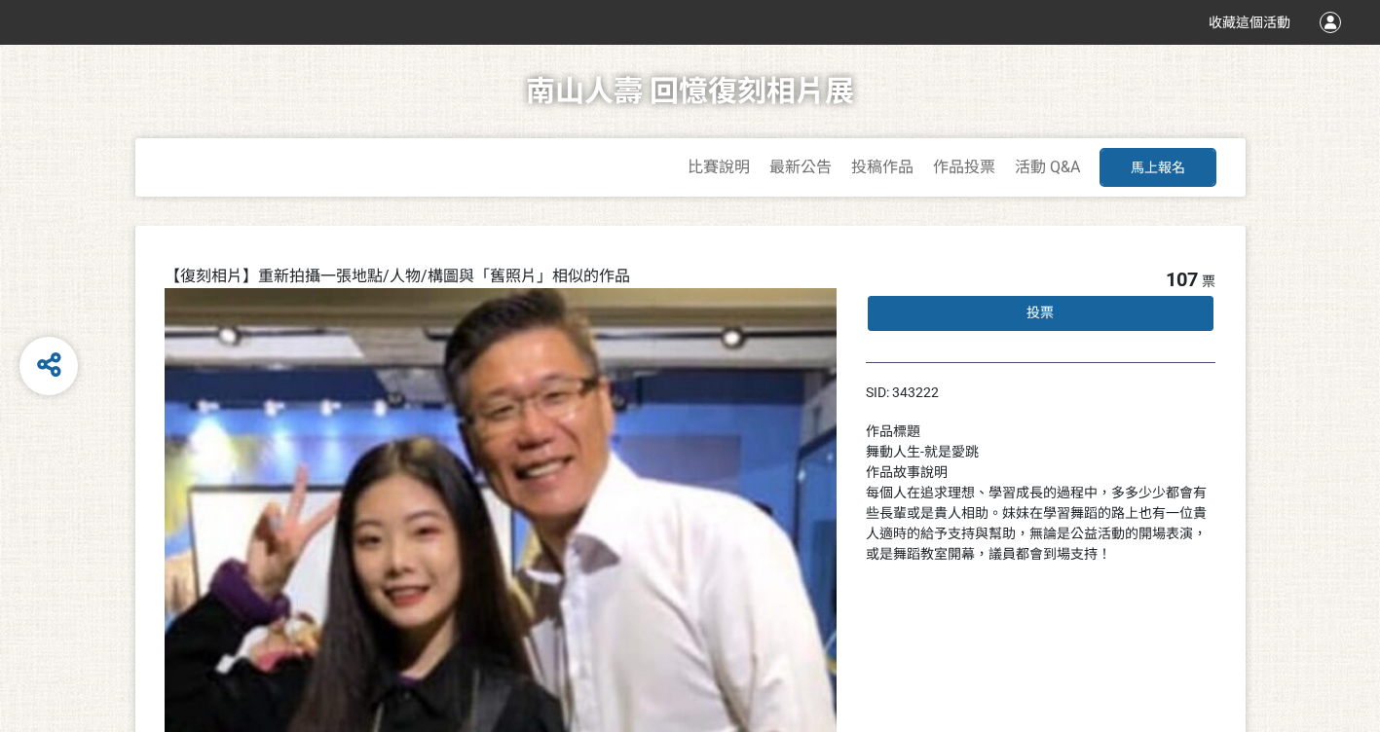
click at [1102, 310] on div "投票" at bounding box center [1041, 313] width 351 height 39
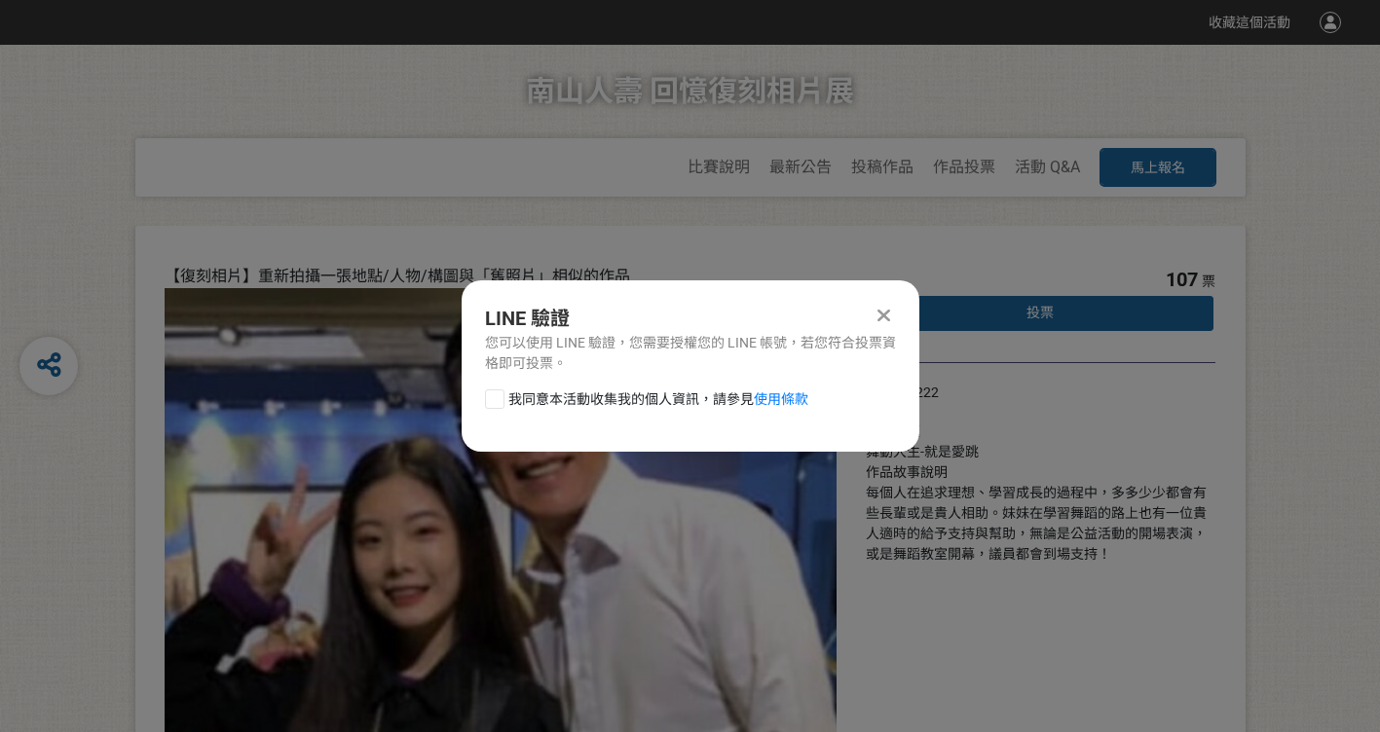
click at [495, 401] on div at bounding box center [494, 399] width 19 height 19
checkbox input "true"
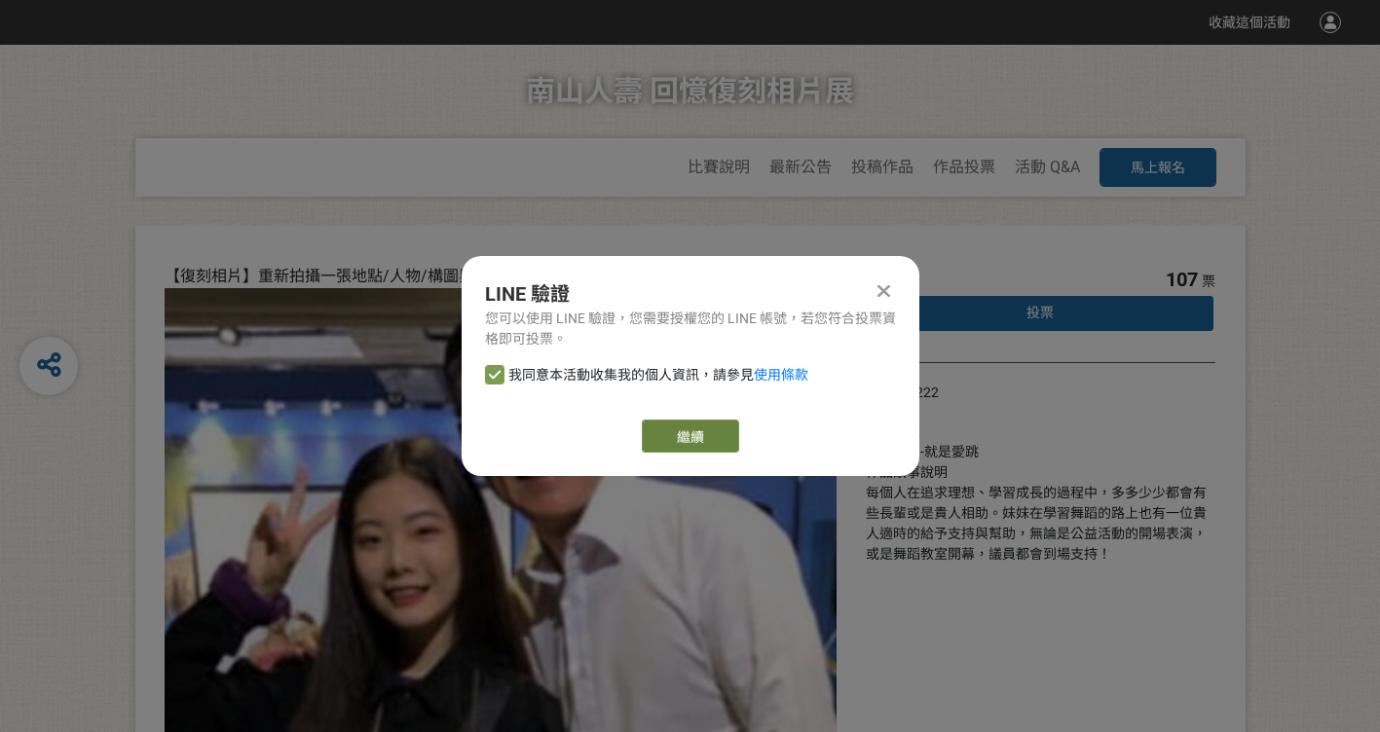
click at [693, 436] on link "繼續" at bounding box center [690, 436] width 97 height 33
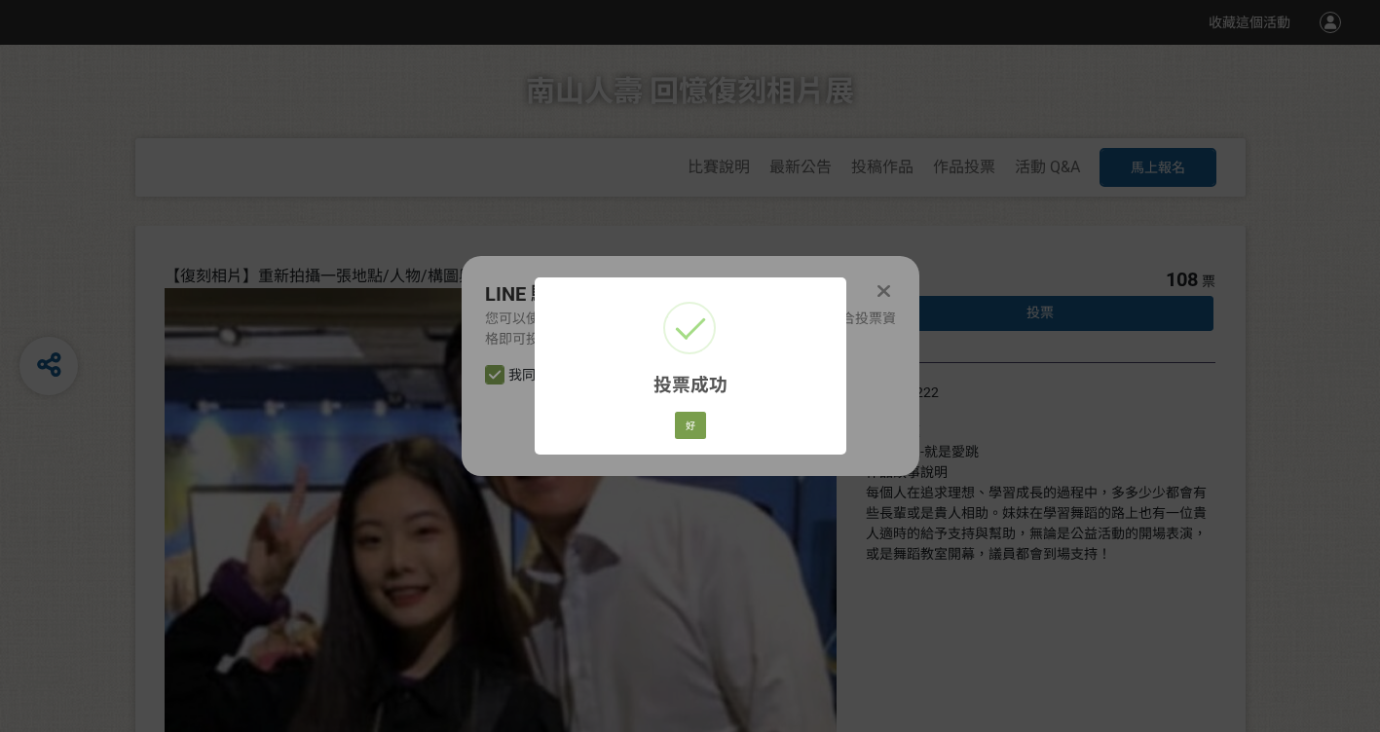
click at [708, 413] on div "好 Cancel" at bounding box center [689, 425] width 37 height 33
click at [699, 414] on button "好" at bounding box center [690, 425] width 31 height 27
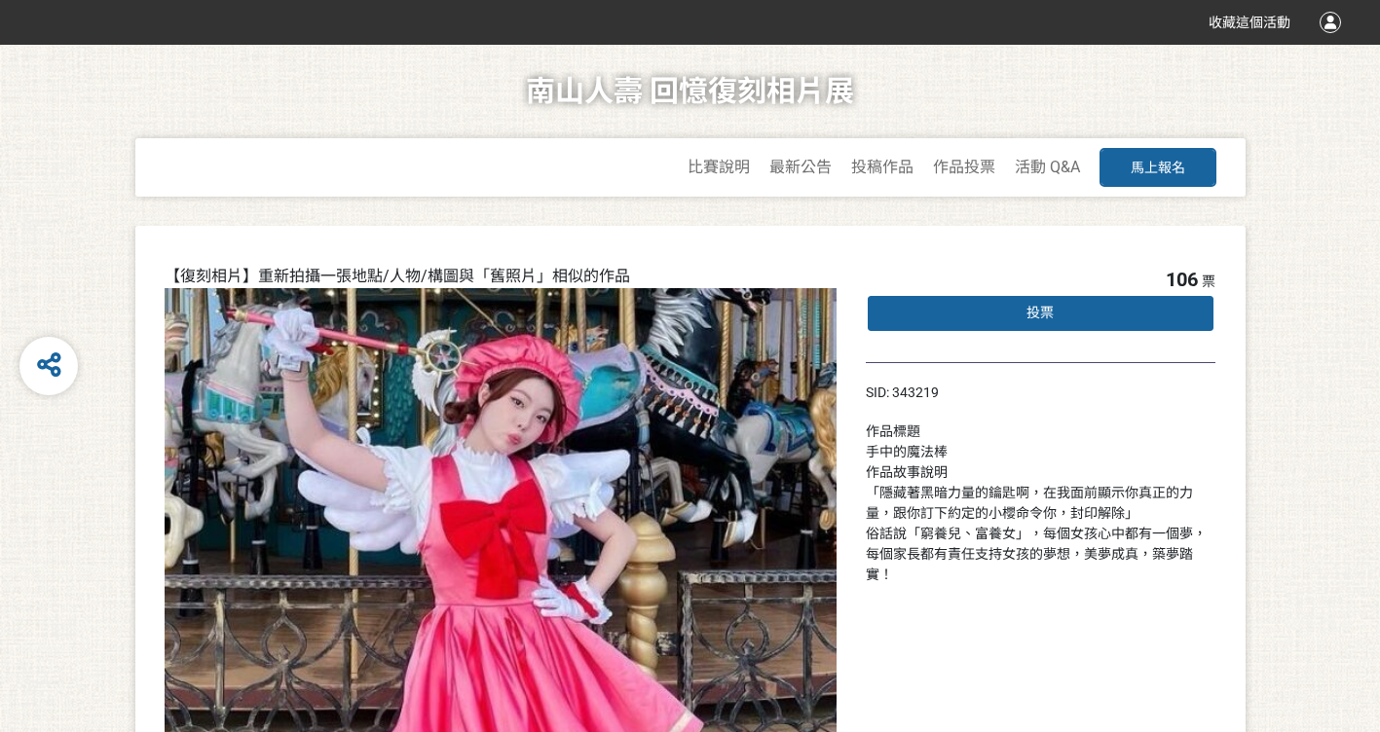
click at [1055, 316] on div "投票" at bounding box center [1041, 313] width 351 height 39
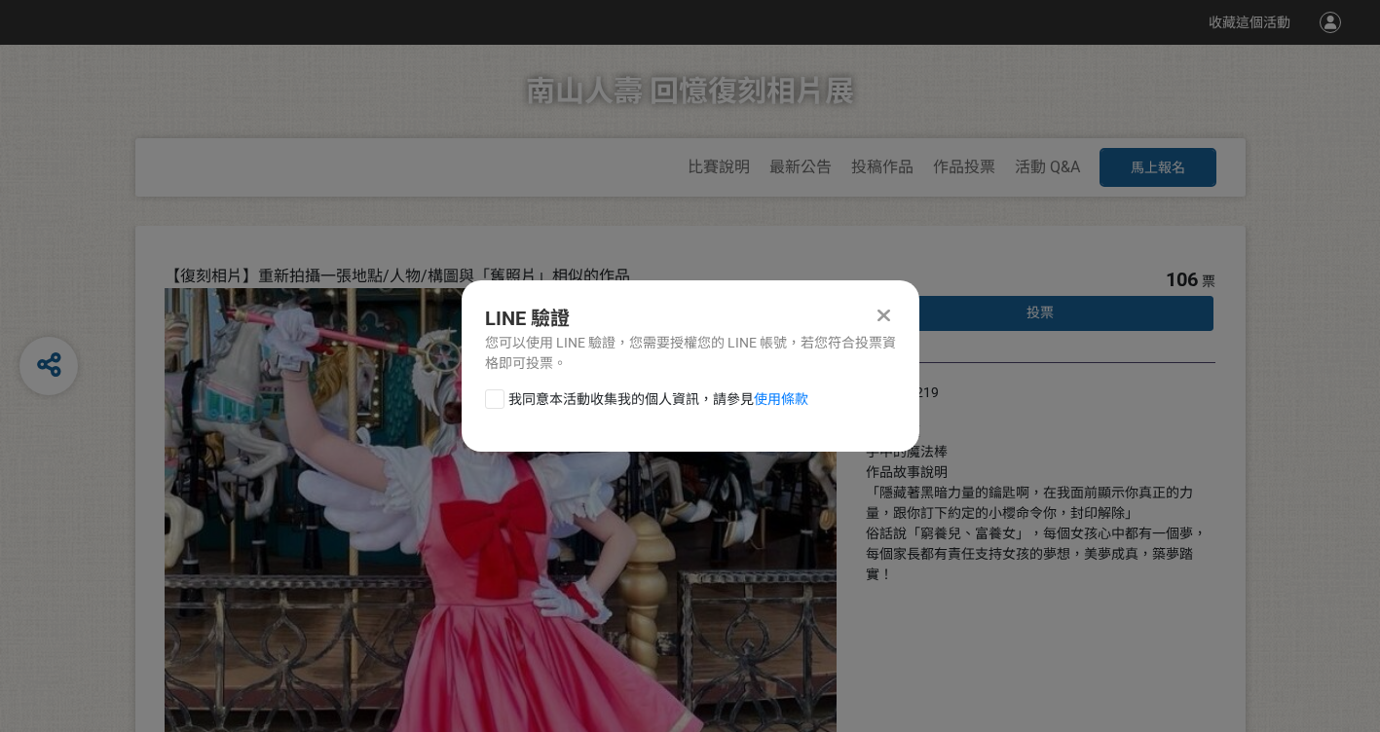
click at [500, 399] on div at bounding box center [494, 399] width 19 height 19
checkbox input "true"
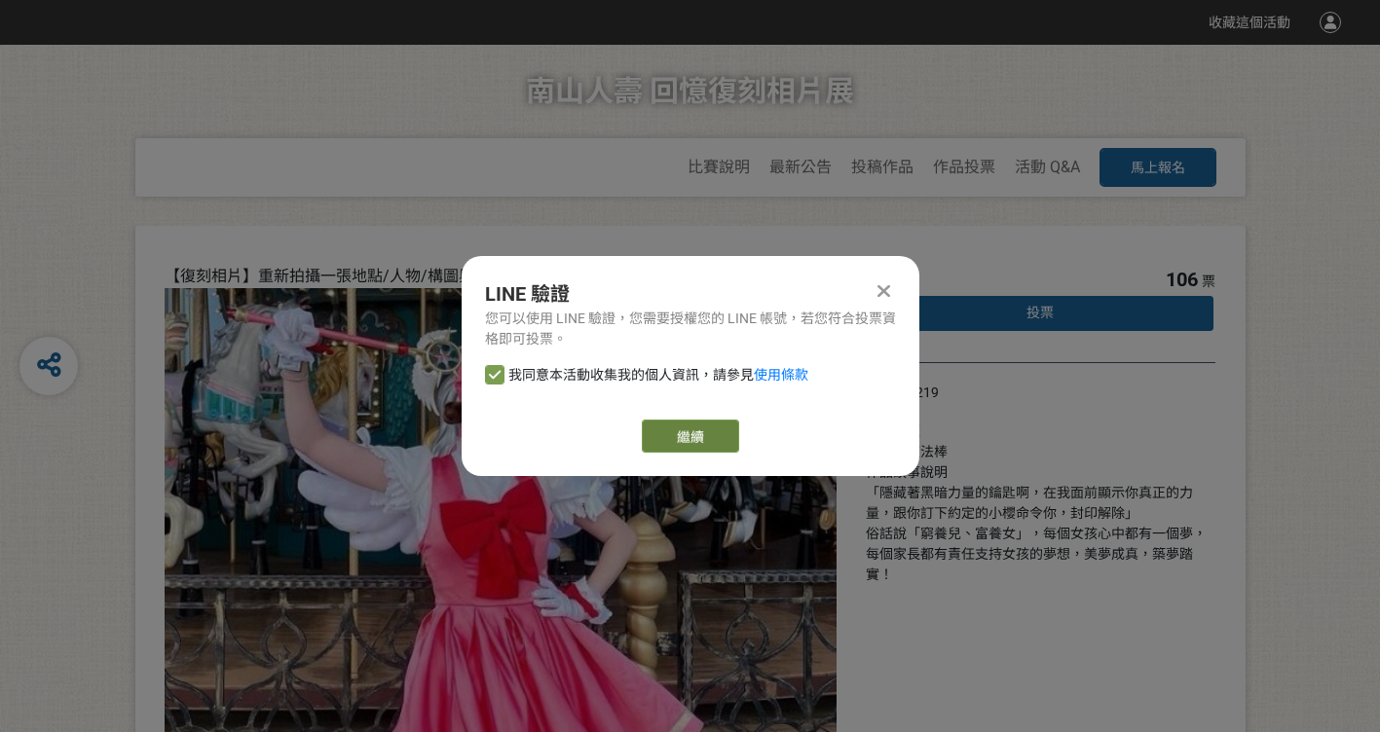
click at [692, 429] on button "繼續" at bounding box center [690, 436] width 97 height 33
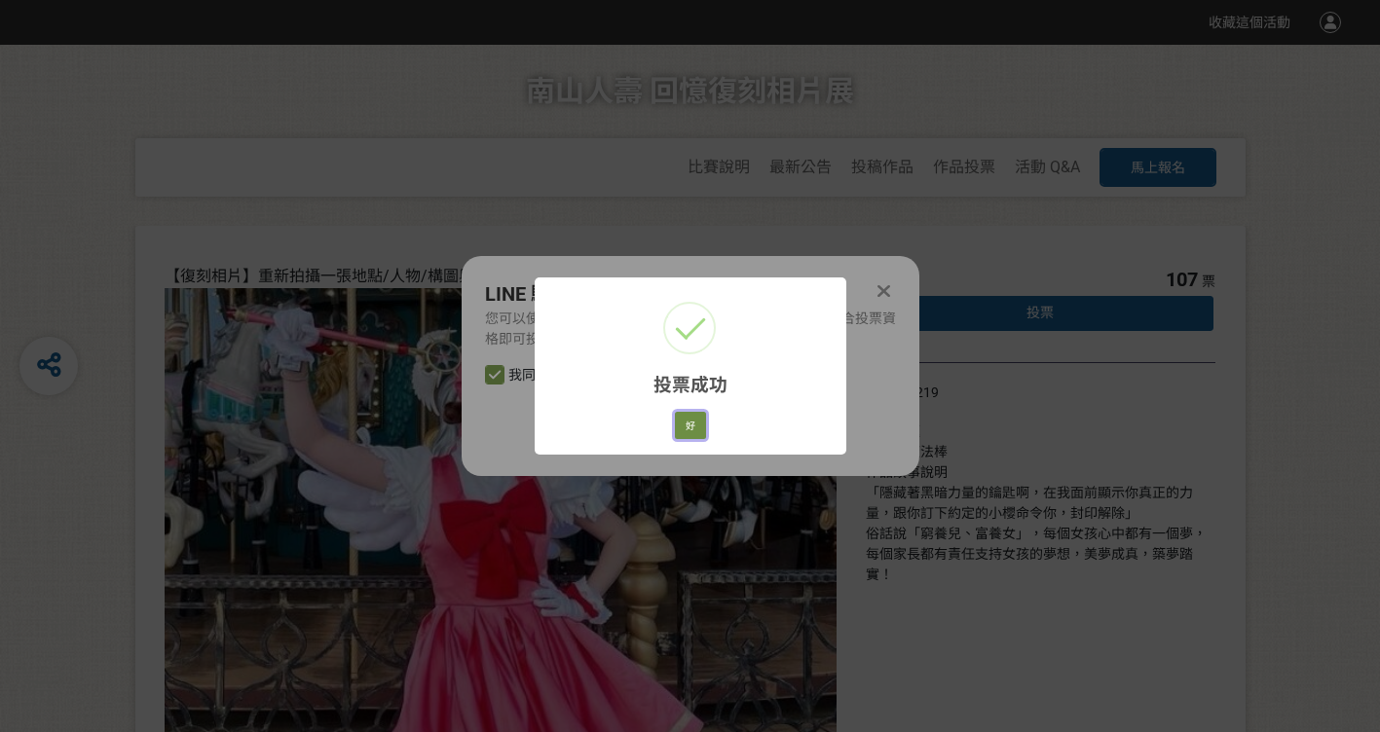
click at [697, 424] on button "好" at bounding box center [690, 425] width 31 height 27
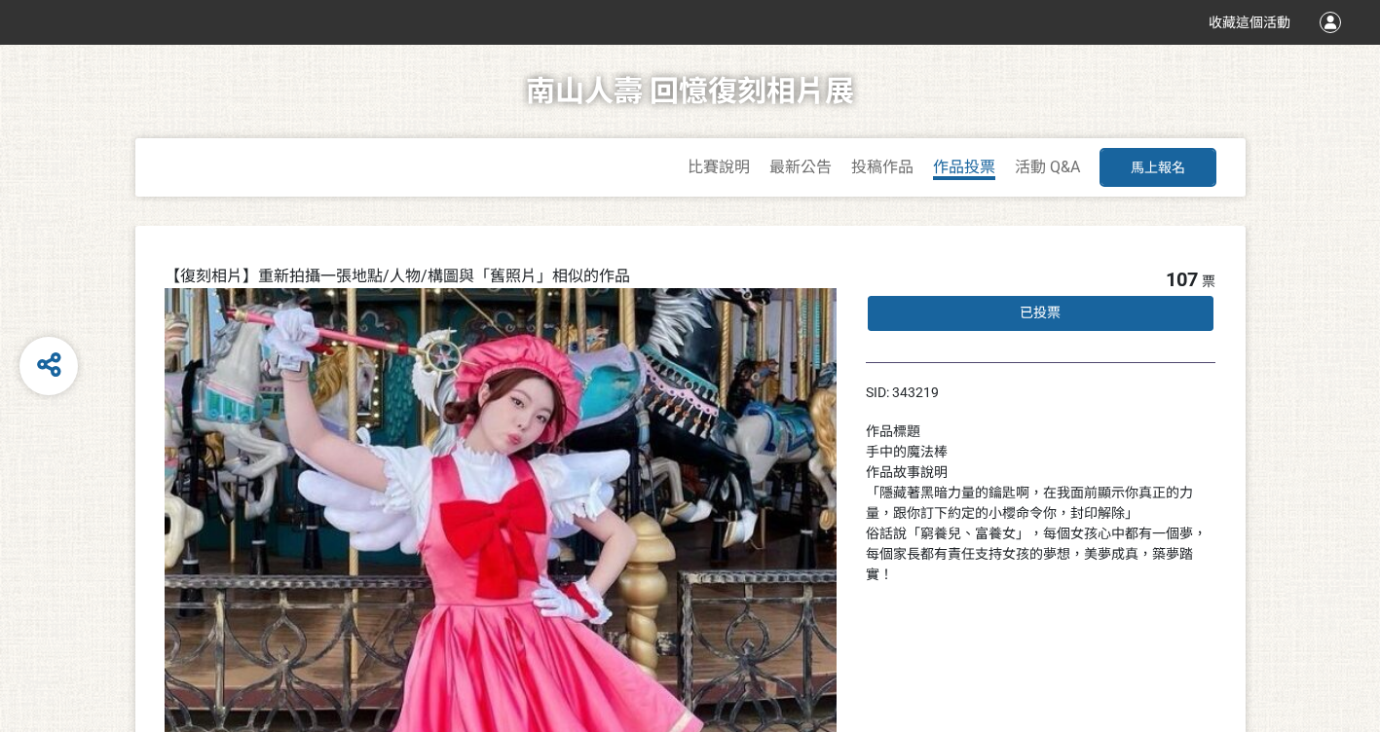
click at [966, 167] on span "作品投票" at bounding box center [964, 167] width 62 height 19
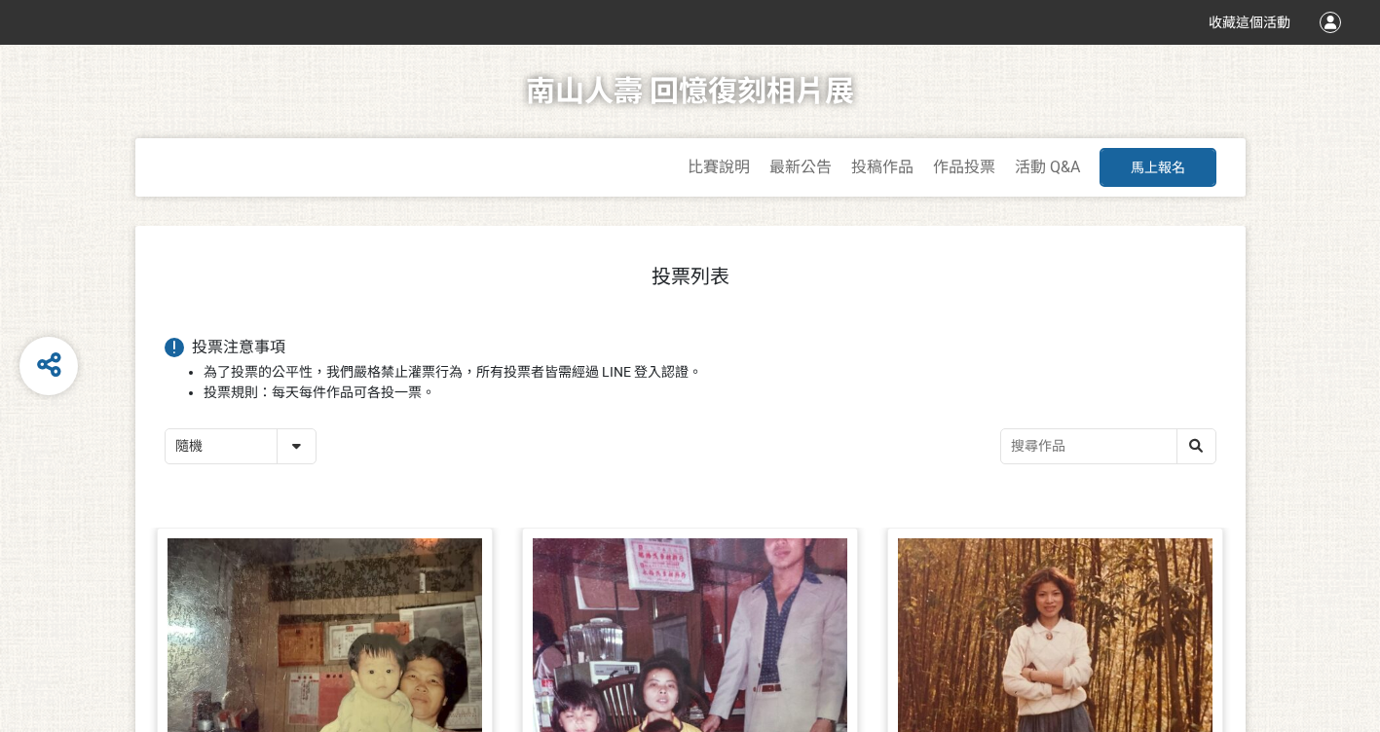
click at [297, 445] on select "隨機 作品 - 由新到舊 作品 - 由舊到新 票數 - 由多到少 票數 - 由少到多" at bounding box center [241, 447] width 150 height 34
select select "vote"
click at [166, 430] on select "隨機 作品 - 由新到舊 作品 - 由舊到新 票數 - 由多到少 票數 - 由少到多" at bounding box center [241, 447] width 150 height 34
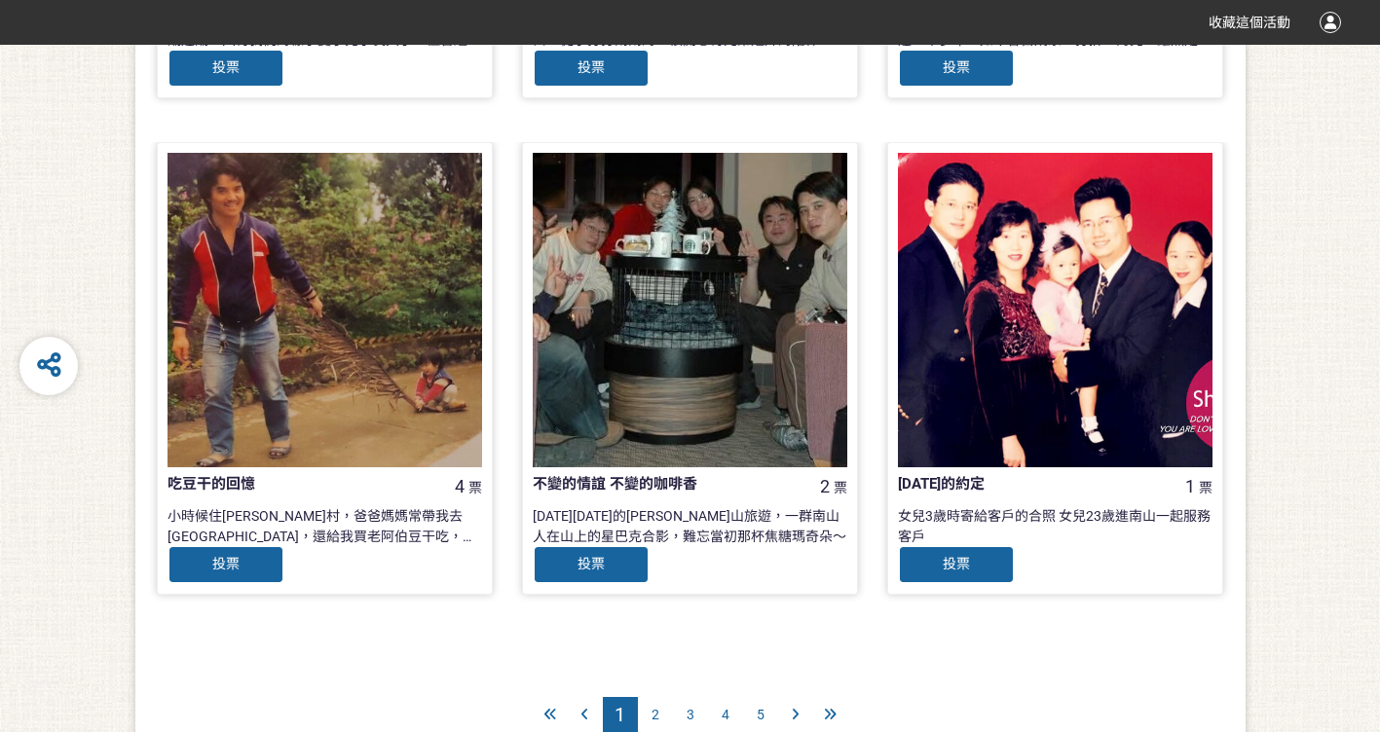
scroll to position [1970, 0]
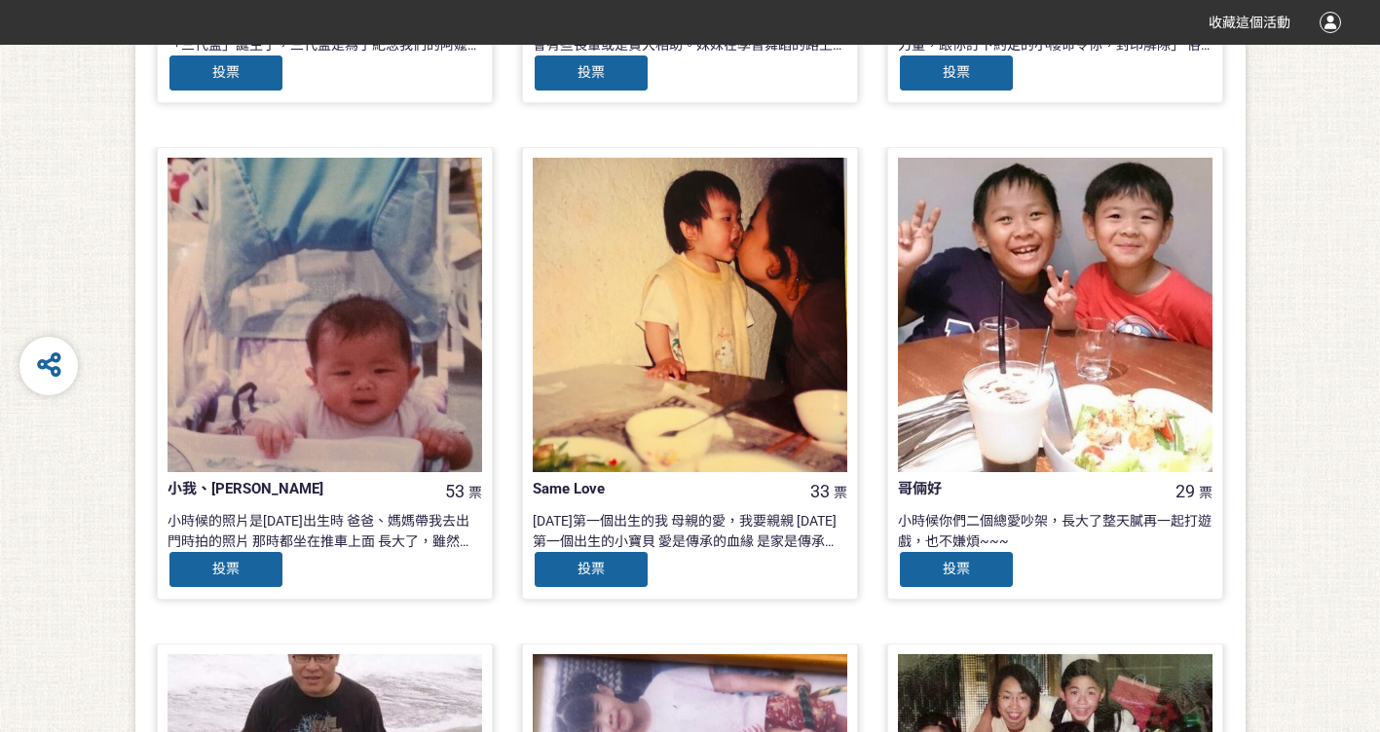
scroll to position [802, 0]
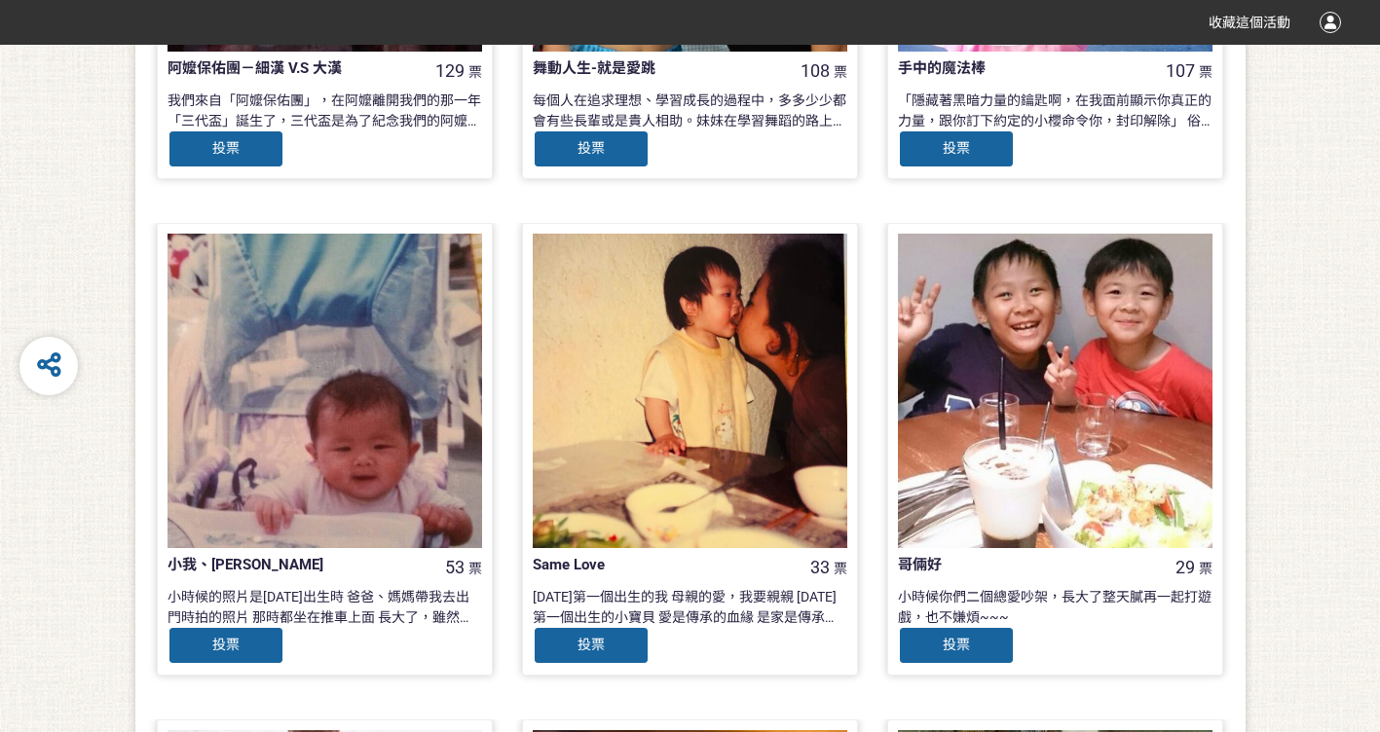
click at [1050, 350] on div at bounding box center [1055, 391] width 315 height 315
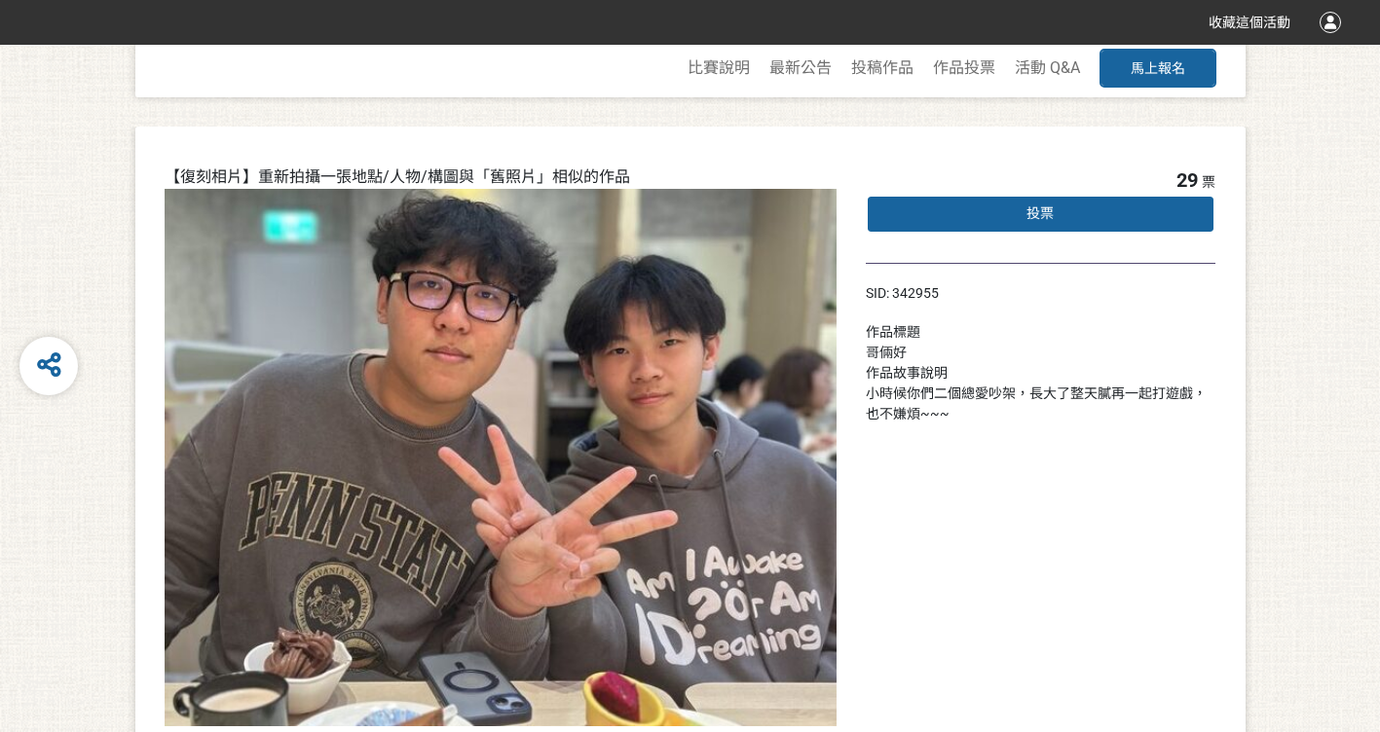
select select "vote"
